Goal: Transaction & Acquisition: Purchase product/service

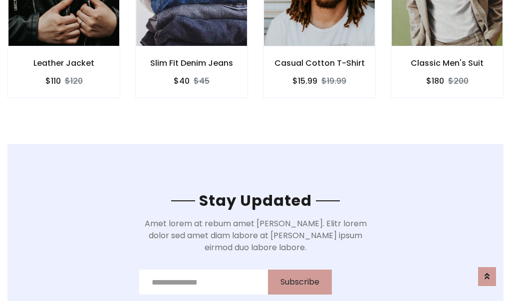
scroll to position [1502, 0]
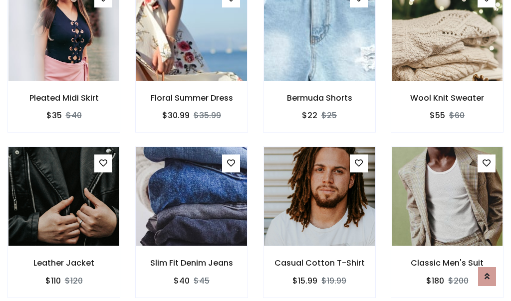
click at [255, 151] on div "Casual Cotton T-Shirt $15.99 $19.99" at bounding box center [319, 229] width 128 height 165
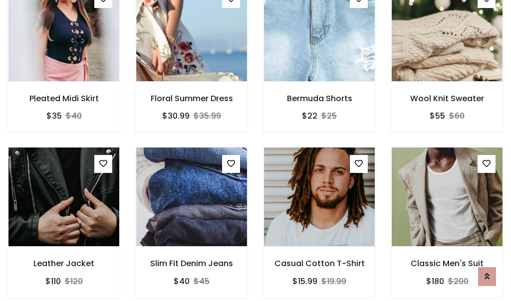
click at [255, 151] on div "Casual Cotton T-Shirt $15.99 $19.99" at bounding box center [319, 229] width 128 height 165
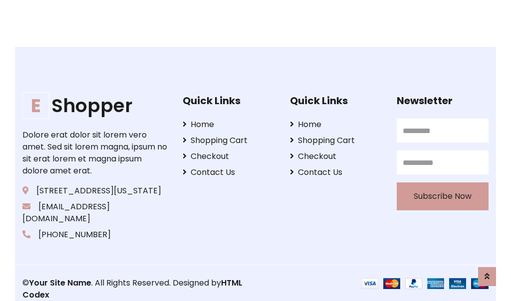
scroll to position [1899, 0]
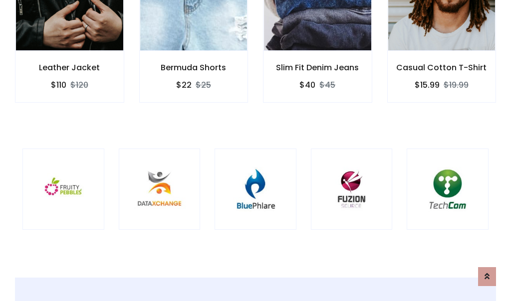
click at [255, 150] on div at bounding box center [255, 190] width 82 height 82
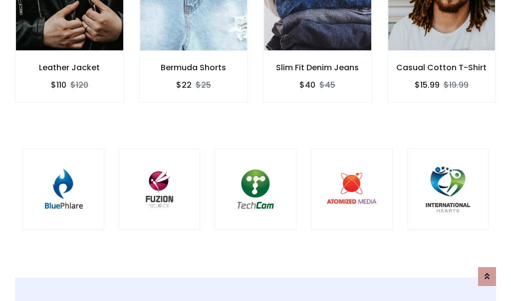
click at [255, 151] on div at bounding box center [255, 190] width 82 height 82
click at [255, 150] on div at bounding box center [255, 190] width 82 height 82
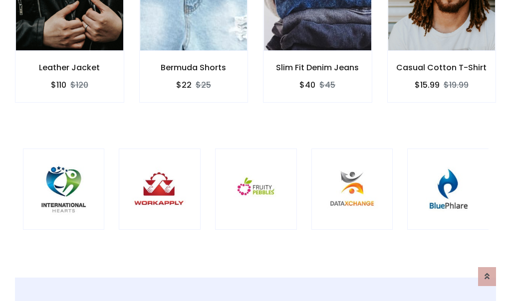
scroll to position [0, 0]
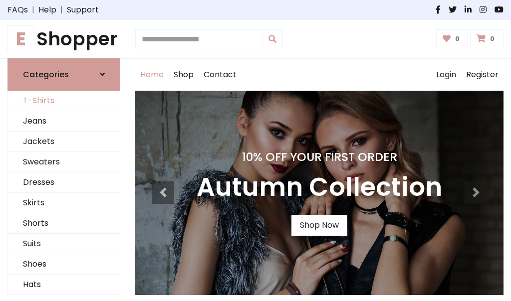
click at [64, 101] on link "T-Shirts" at bounding box center [64, 101] width 112 height 20
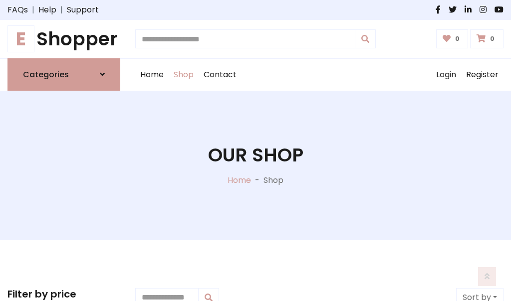
scroll to position [400, 0]
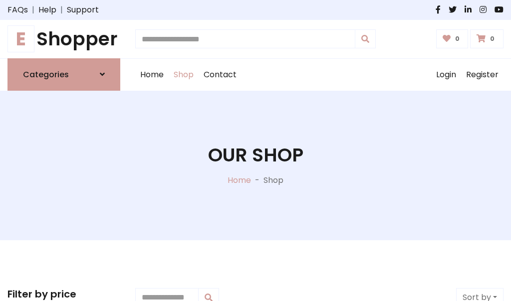
click at [64, 39] on h1 "E Shopper" at bounding box center [63, 39] width 113 height 22
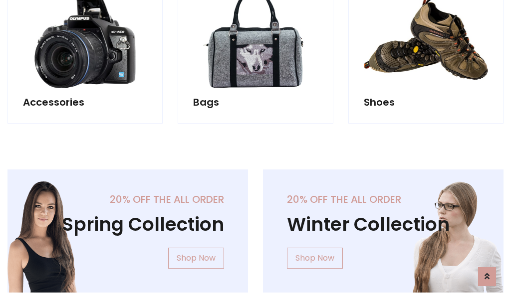
scroll to position [969, 0]
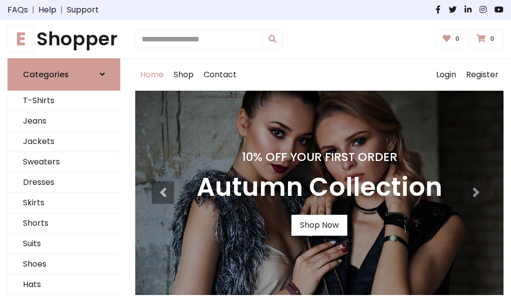
scroll to position [327, 0]
